Goal: Task Accomplishment & Management: Complete application form

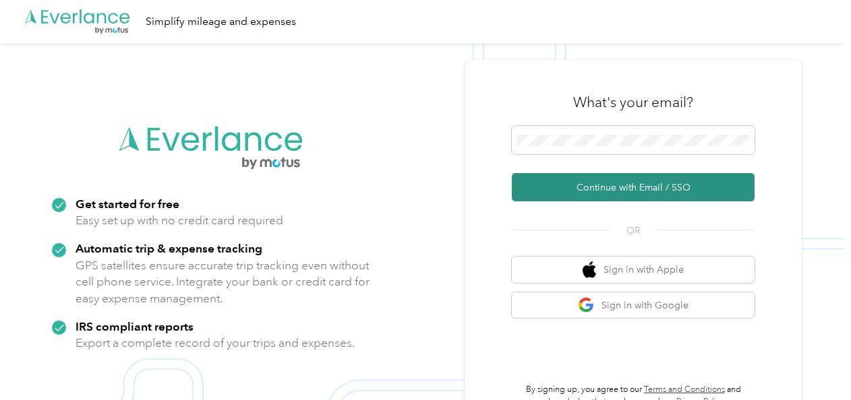
click at [601, 186] on button "Continue with Email / SSO" at bounding box center [633, 187] width 243 height 28
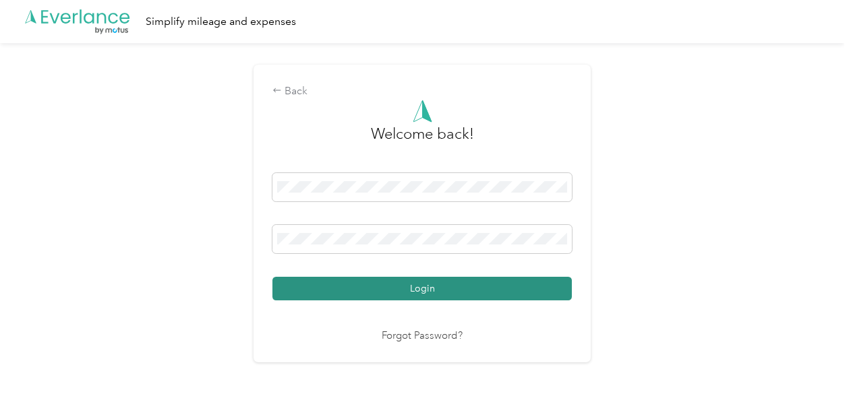
click at [413, 286] on button "Login" at bounding box center [421, 289] width 299 height 24
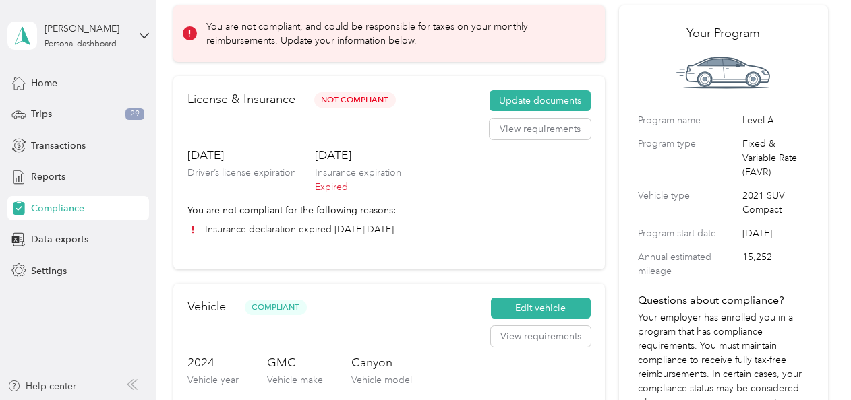
scroll to position [61, 0]
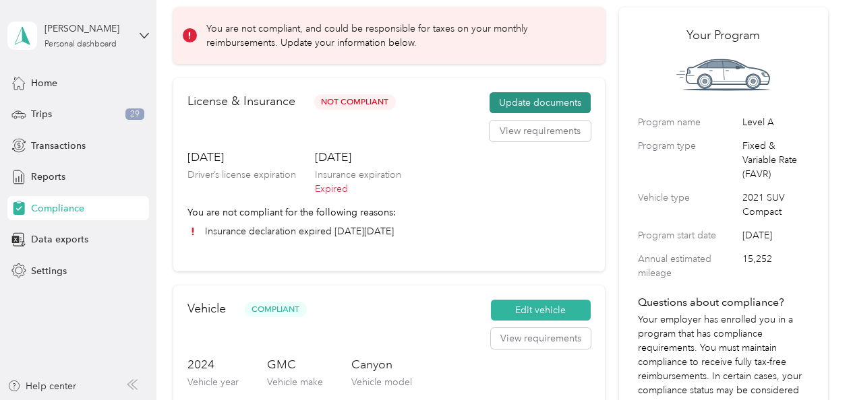
click at [529, 98] on button "Update documents" at bounding box center [539, 103] width 101 height 22
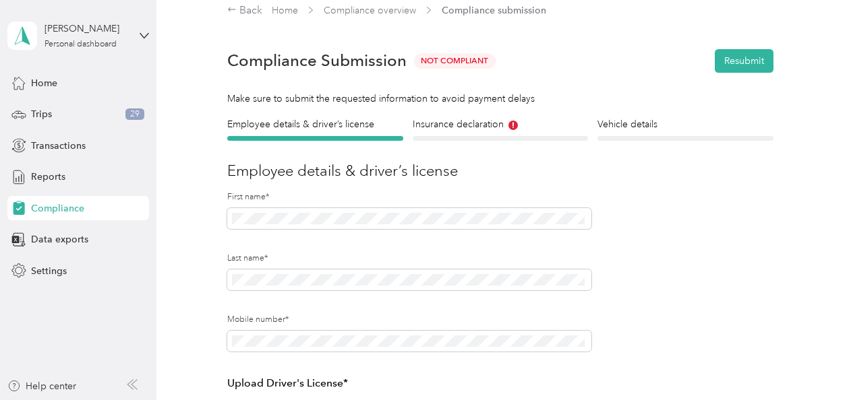
scroll to position [24, 0]
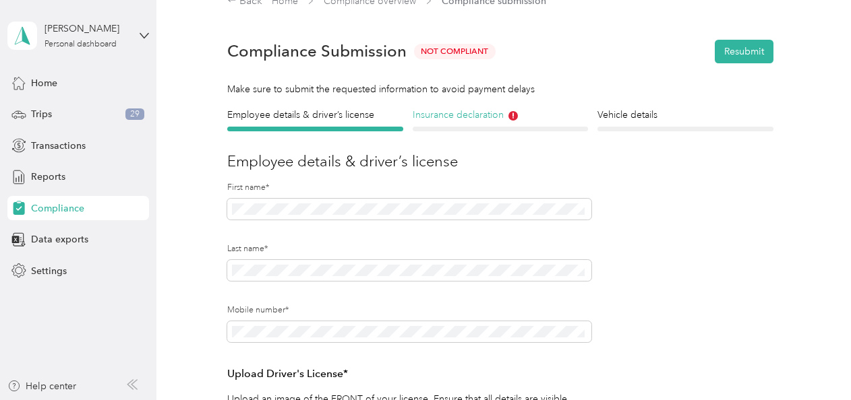
click at [481, 118] on h4 "Insurance declaration" at bounding box center [499, 115] width 175 height 14
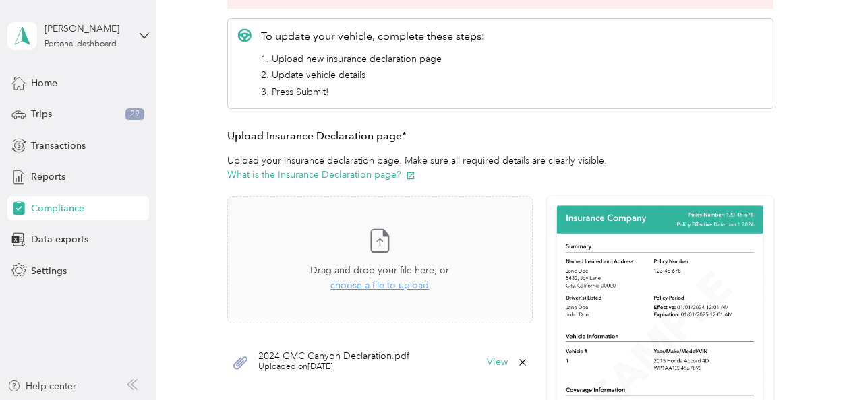
scroll to position [237, 0]
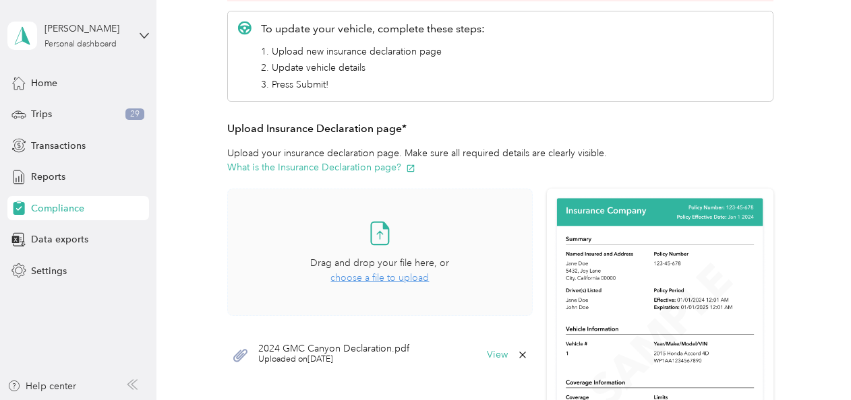
click at [372, 274] on span "choose a file to upload" at bounding box center [379, 277] width 98 height 11
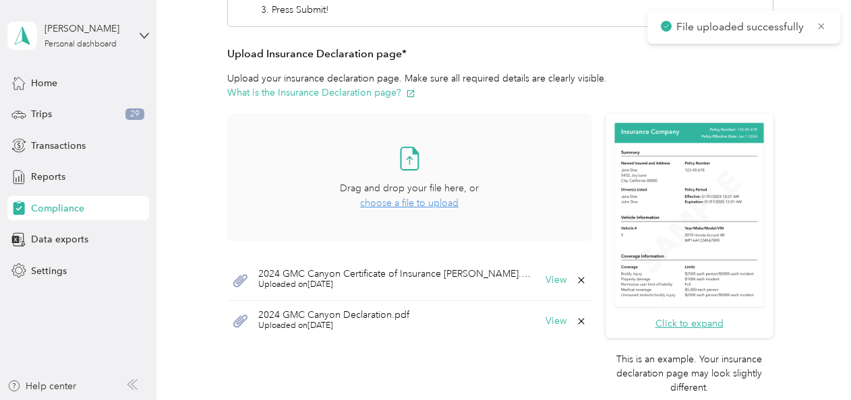
scroll to position [313, 0]
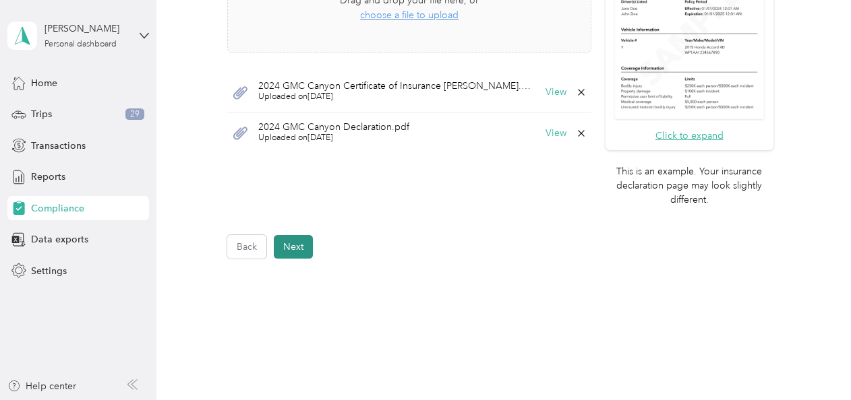
click at [297, 259] on button "Next" at bounding box center [293, 247] width 39 height 24
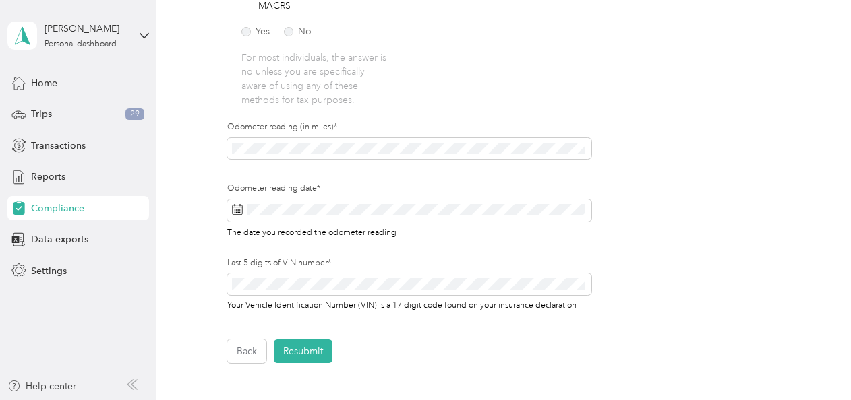
scroll to position [402, 0]
click at [314, 341] on button "Resubmit" at bounding box center [303, 350] width 59 height 24
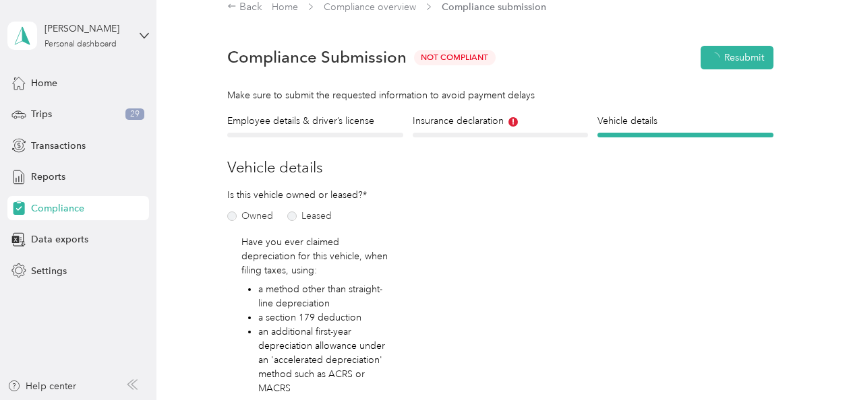
scroll to position [16, 0]
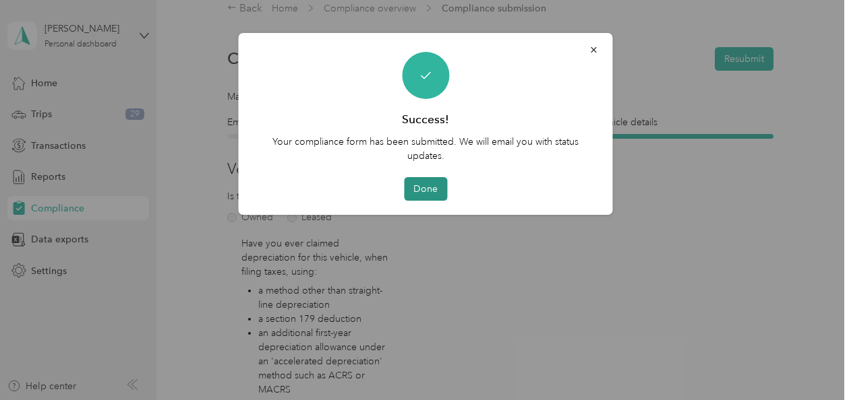
click at [425, 187] on button "Done" at bounding box center [425, 189] width 43 height 24
